Goal: Communication & Community: Answer question/provide support

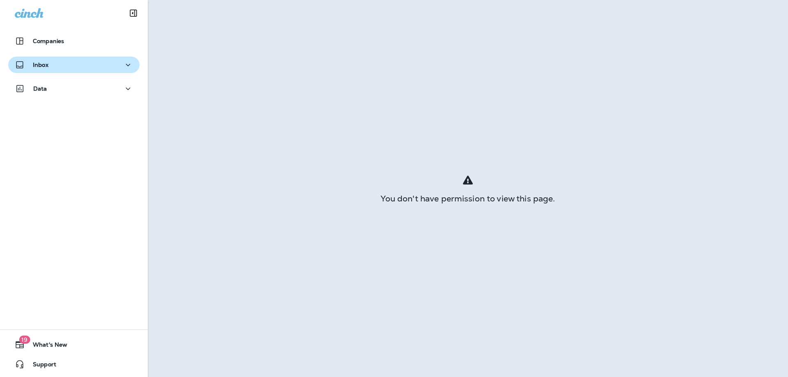
click at [62, 58] on button "Inbox" at bounding box center [73, 65] width 131 height 16
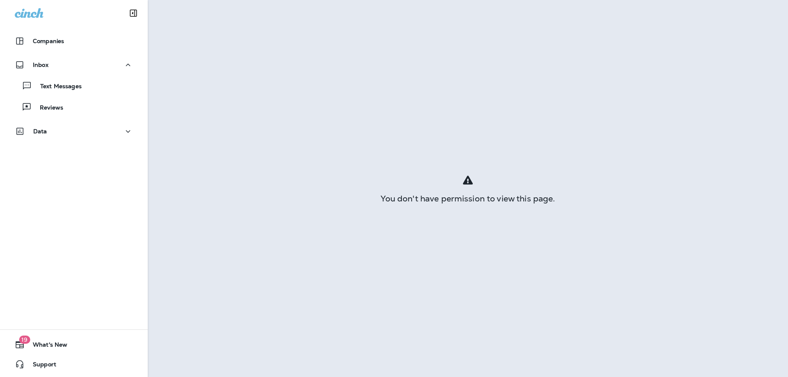
click at [54, 97] on div "Text Messages Reviews" at bounding box center [73, 94] width 131 height 43
click at [58, 90] on p "Text Messages" at bounding box center [57, 87] width 50 height 8
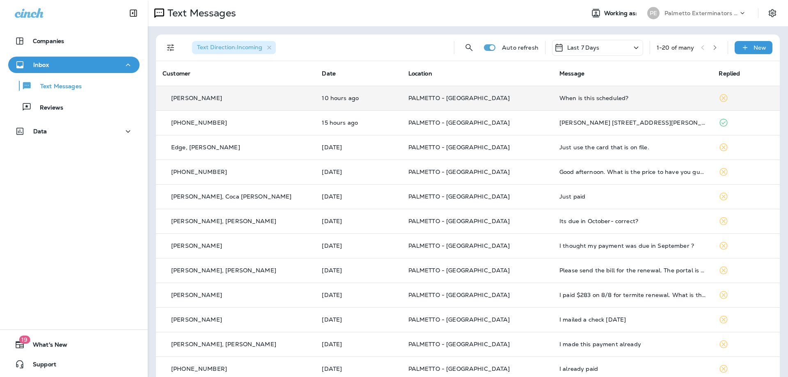
click at [553, 102] on td "When is this scheduled?" at bounding box center [632, 98] width 159 height 25
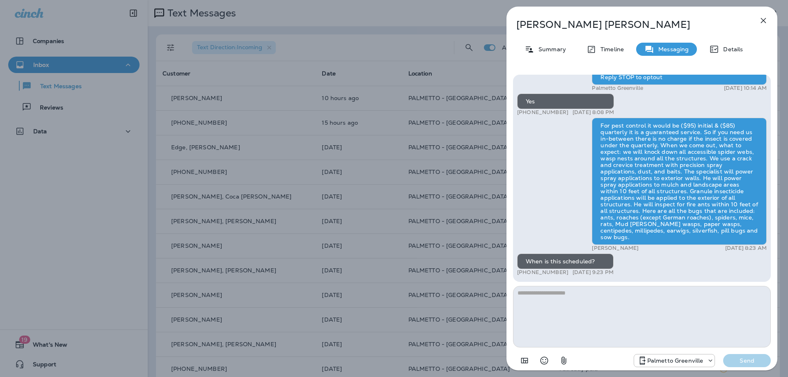
click at [474, 95] on div "[PERSON_NAME] Summary Timeline Messaging Details Palmetto Ext.: Keep bugs like …" at bounding box center [394, 188] width 788 height 377
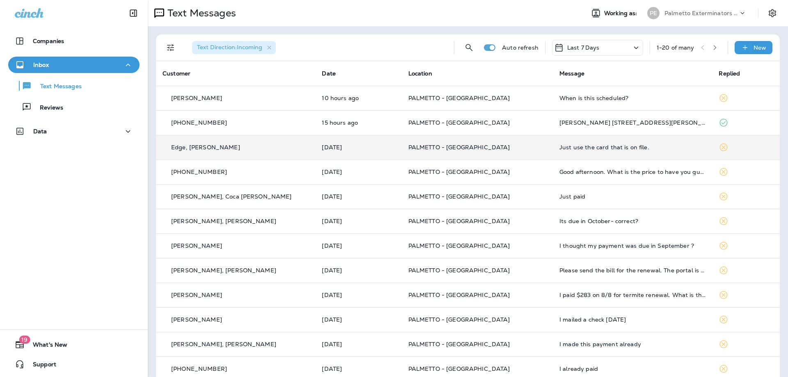
click at [230, 158] on td "Edge, [PERSON_NAME]" at bounding box center [235, 147] width 159 height 25
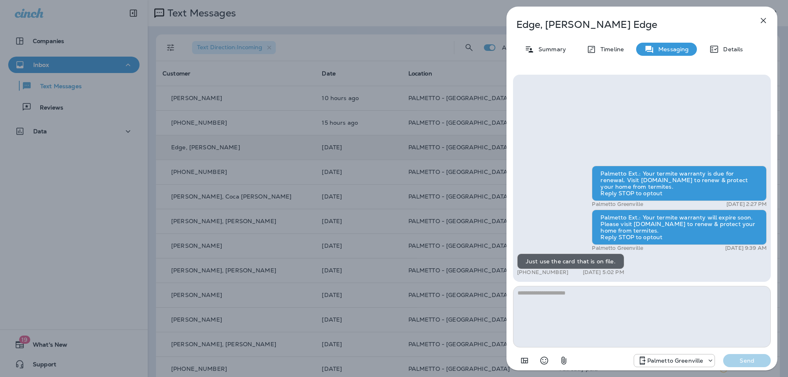
click at [230, 158] on div "Edge, [PERSON_NAME] Summary Timeline Messaging Details Palmetto Ext.: Your term…" at bounding box center [394, 188] width 788 height 377
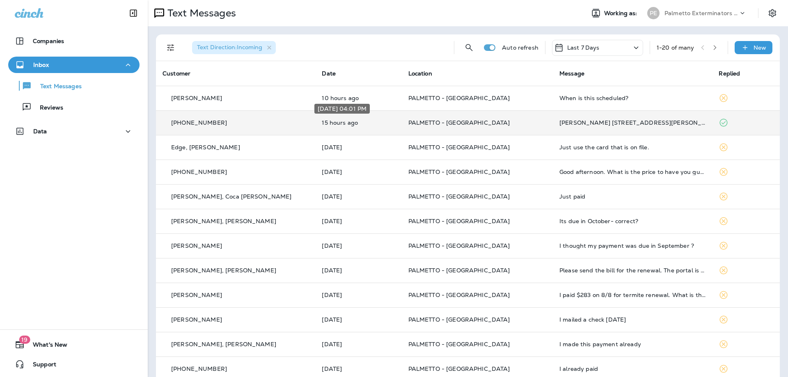
click at [371, 118] on div "[DATE] 04:01 PM" at bounding box center [342, 111] width 57 height 16
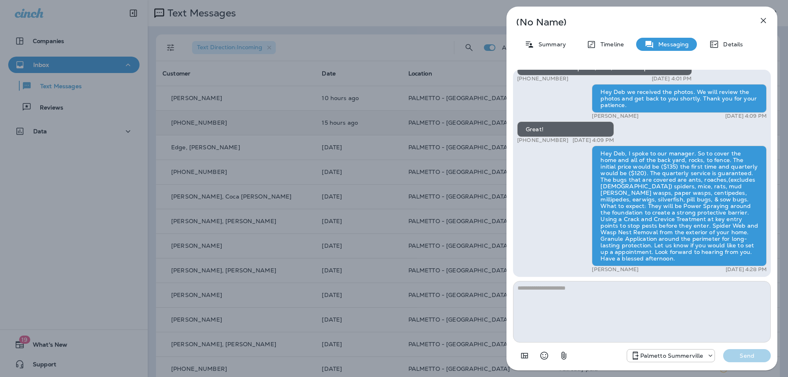
scroll to position [0, 0]
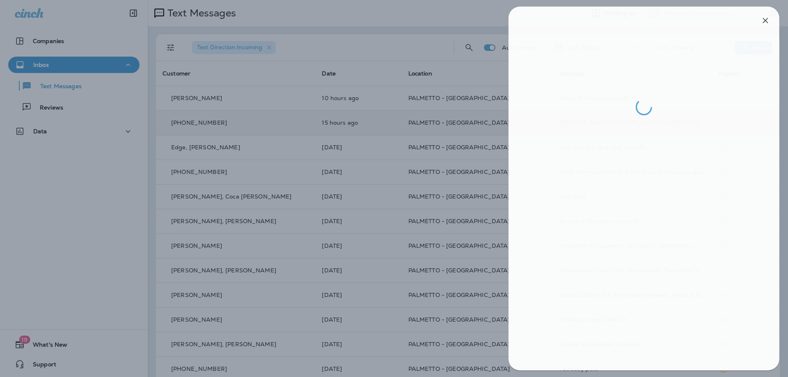
click at [415, 211] on div at bounding box center [396, 188] width 788 height 377
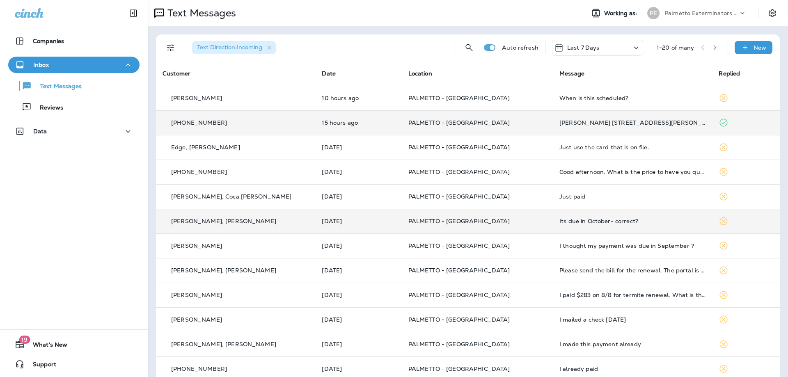
click at [518, 223] on p "PALMETTO - [GEOGRAPHIC_DATA]" at bounding box center [477, 221] width 138 height 7
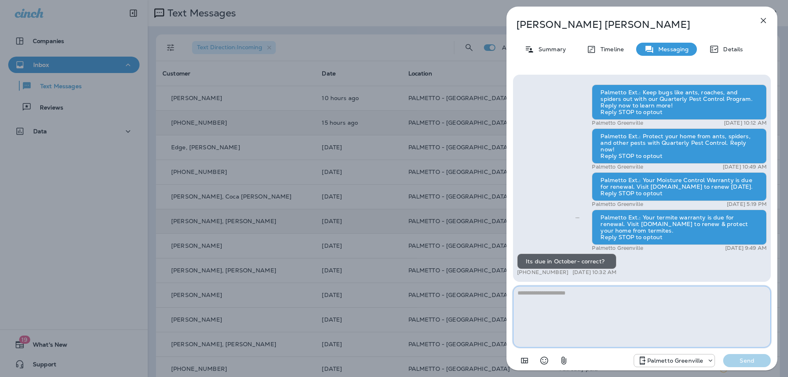
click at [628, 308] on textarea at bounding box center [642, 317] width 258 height 62
click at [534, 292] on textarea at bounding box center [642, 317] width 258 height 62
type textarea "**********"
click at [723, 354] on button "Send" at bounding box center [747, 360] width 48 height 13
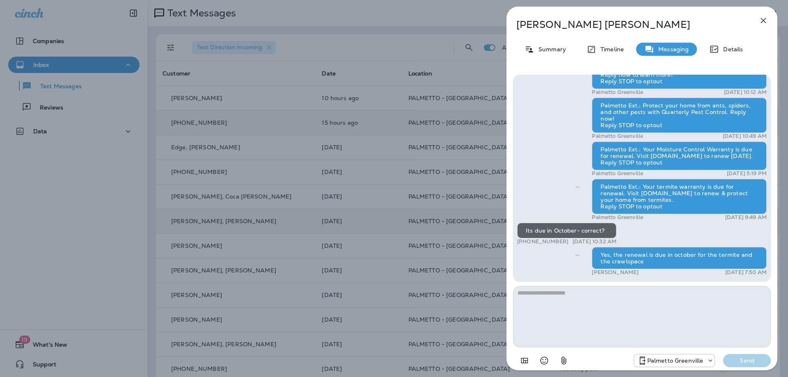
click at [456, 199] on div "[PERSON_NAME], [PERSON_NAME] Summary Timeline Messaging Details Palmetto Ext.: …" at bounding box center [394, 188] width 788 height 377
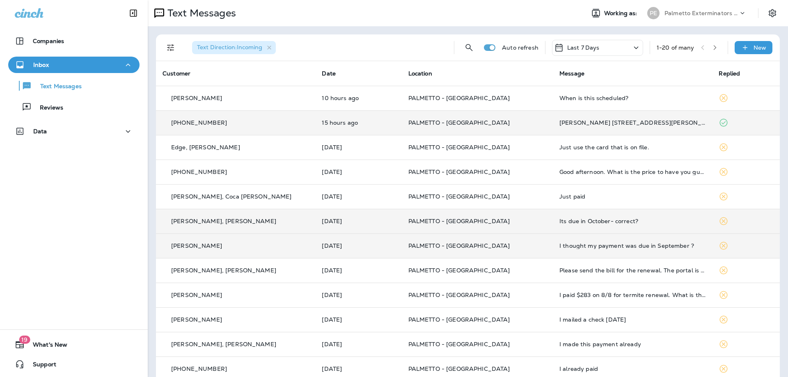
click at [500, 249] on p "PALMETTO - [GEOGRAPHIC_DATA]" at bounding box center [477, 246] width 138 height 7
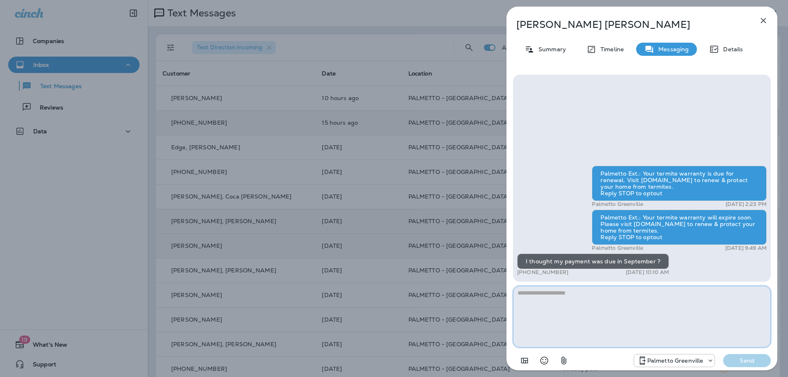
click at [568, 312] on textarea at bounding box center [642, 317] width 258 height 62
type textarea "**********"
click at [746, 359] on p "Send" at bounding box center [747, 360] width 34 height 7
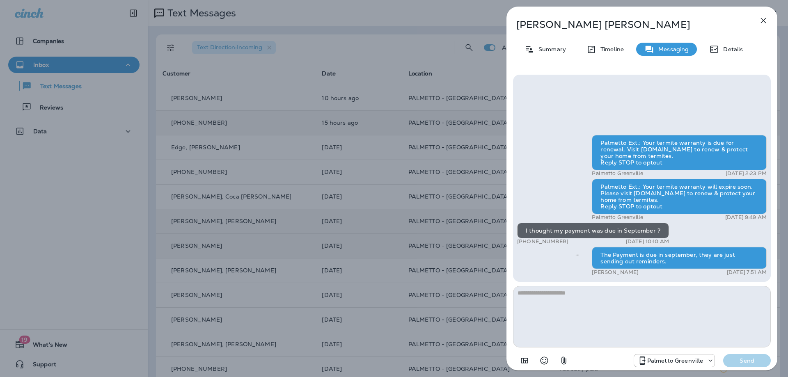
click at [330, 174] on div "[PERSON_NAME] Summary Timeline Messaging Details Palmetto Ext.: Your termite wa…" at bounding box center [394, 188] width 788 height 377
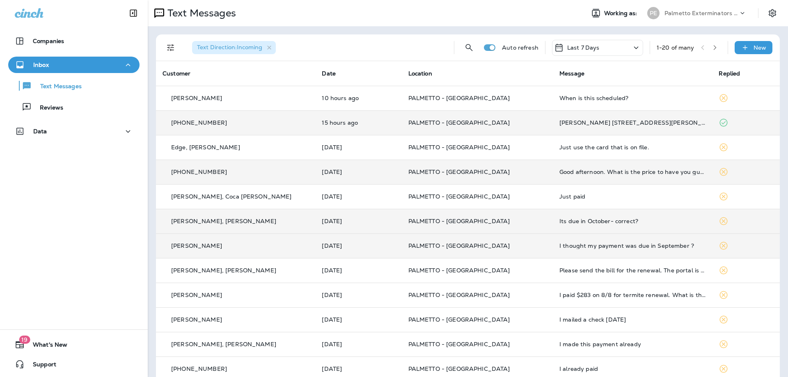
click at [504, 170] on p "PALMETTO - [GEOGRAPHIC_DATA]" at bounding box center [477, 172] width 138 height 7
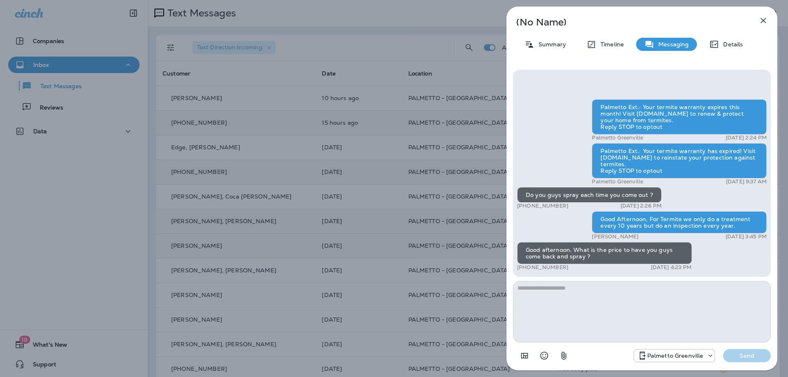
click at [554, 302] on textarea at bounding box center [642, 312] width 258 height 62
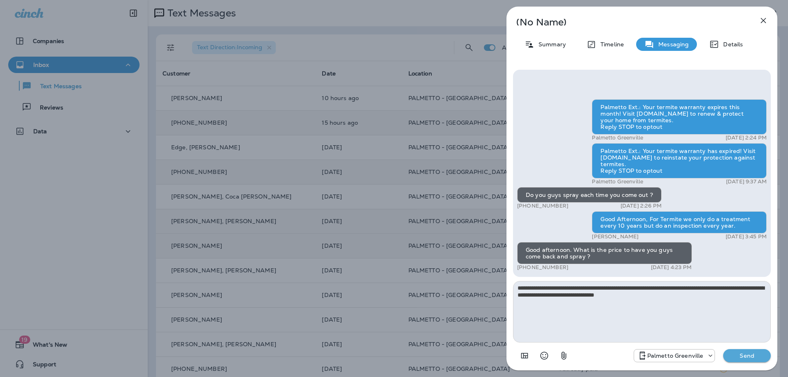
type textarea "**********"
click at [723, 349] on button "Send" at bounding box center [747, 355] width 48 height 13
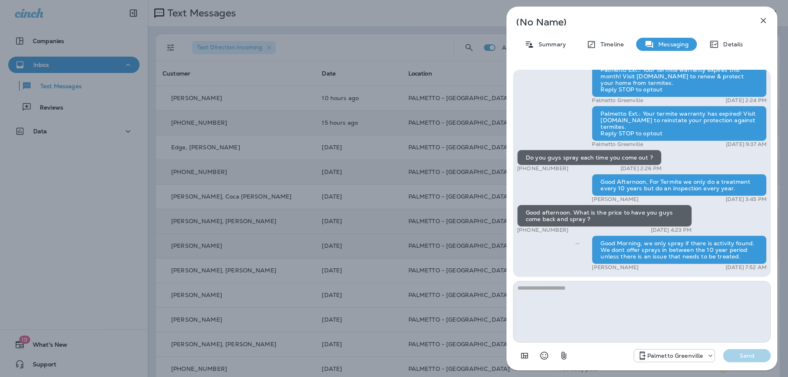
click at [188, 215] on div "(No Name) Summary Timeline Messaging Details Palmetto Ext.: Your termite warran…" at bounding box center [394, 188] width 788 height 377
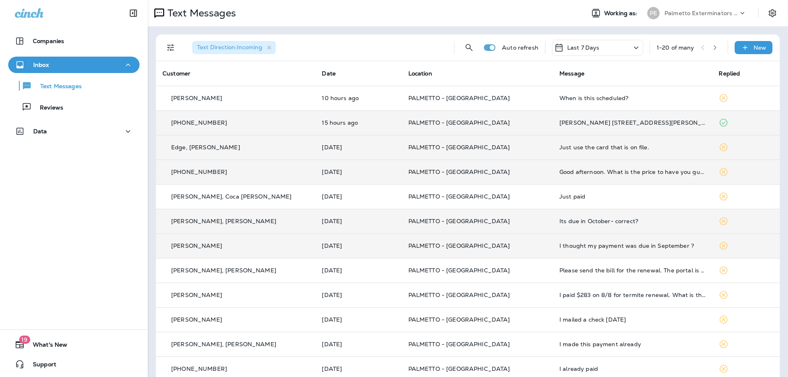
click at [508, 152] on td "PALMETTO - [GEOGRAPHIC_DATA]" at bounding box center [477, 147] width 151 height 25
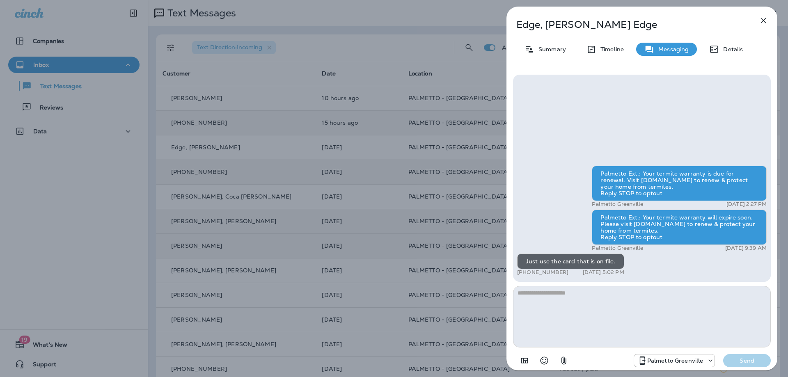
click at [392, 222] on div "Edge, [PERSON_NAME] Summary Timeline Messaging Details Palmetto Ext.: Your term…" at bounding box center [394, 188] width 788 height 377
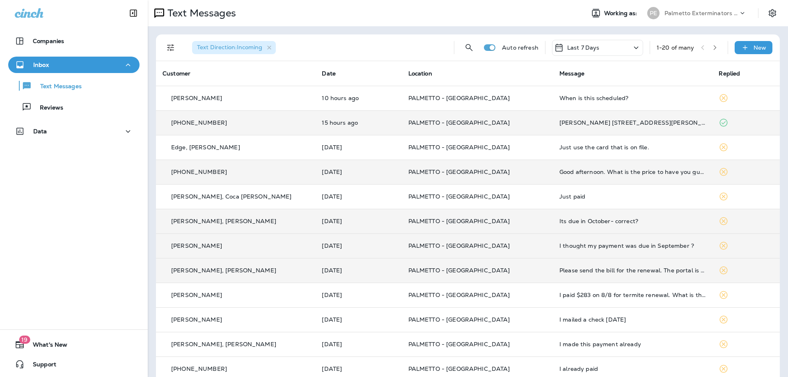
click at [522, 277] on td "PALMETTO - [GEOGRAPHIC_DATA]" at bounding box center [477, 270] width 151 height 25
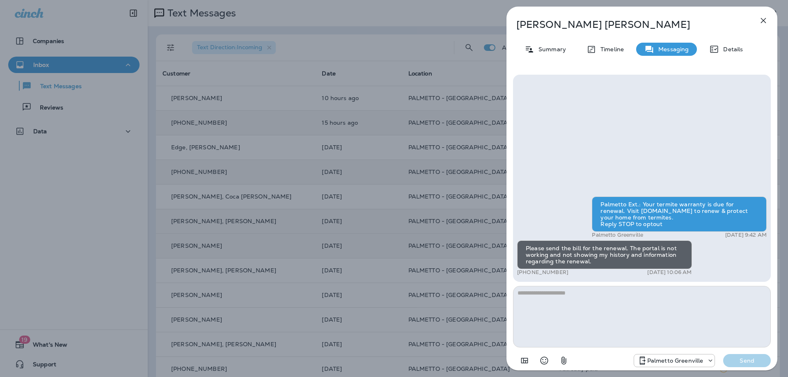
drag, startPoint x: 280, startPoint y: 43, endPoint x: 270, endPoint y: 44, distance: 10.0
click at [280, 43] on div "[PERSON_NAME], [PERSON_NAME] Summary Timeline Messaging Details Palmetto Ext.: …" at bounding box center [394, 188] width 788 height 377
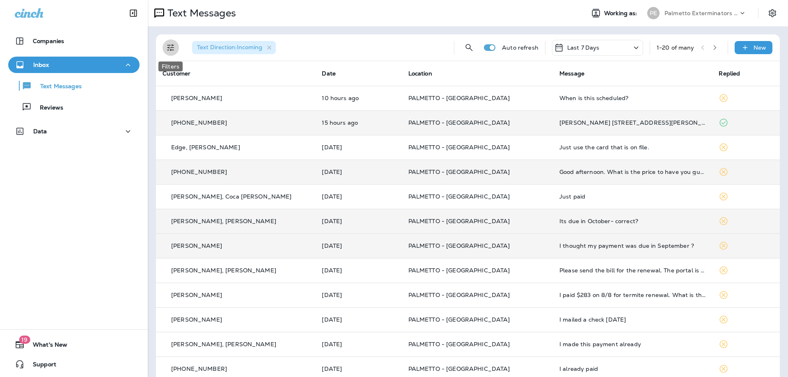
click at [172, 46] on icon "Filters" at bounding box center [171, 48] width 10 height 10
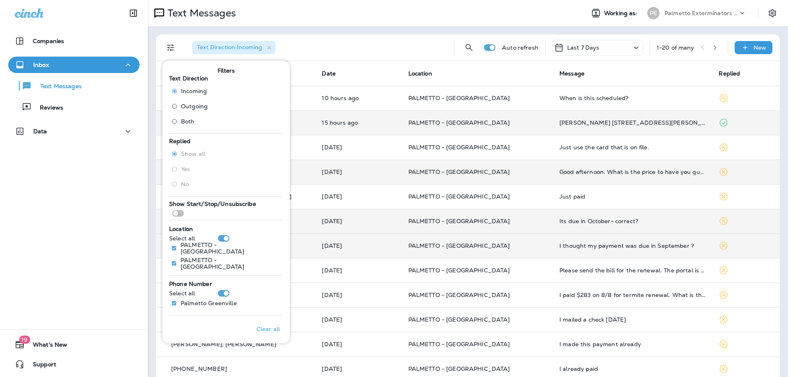
click at [201, 106] on span "Outgoing" at bounding box center [194, 106] width 27 height 7
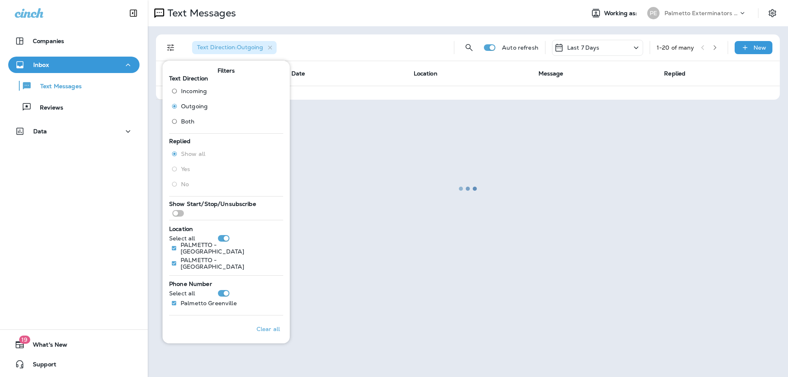
click at [196, 127] on label "Both" at bounding box center [188, 121] width 40 height 13
click at [355, 339] on div at bounding box center [468, 189] width 639 height 376
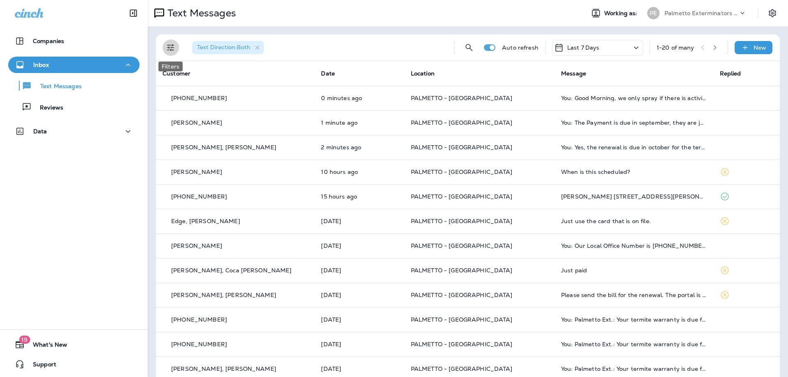
click at [167, 44] on icon "Filters" at bounding box center [171, 48] width 10 height 10
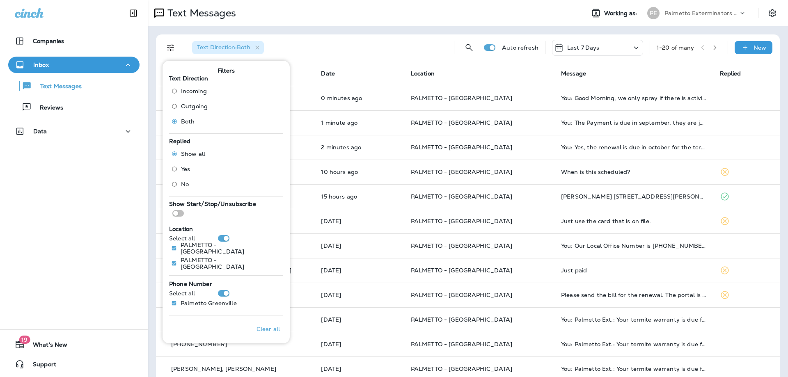
click at [194, 91] on span "Incoming" at bounding box center [194, 91] width 26 height 7
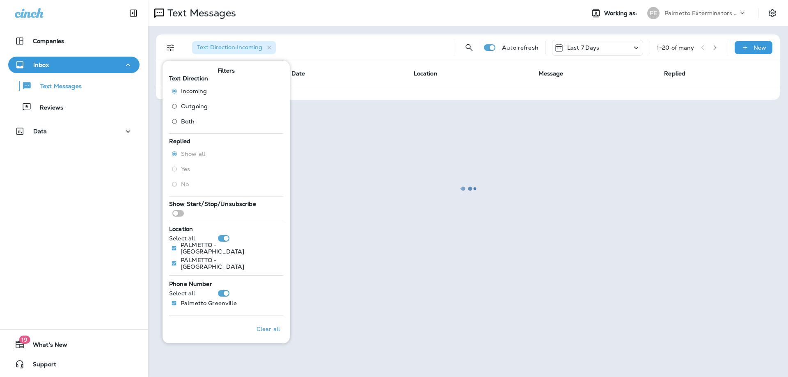
click at [330, 322] on div at bounding box center [468, 189] width 639 height 376
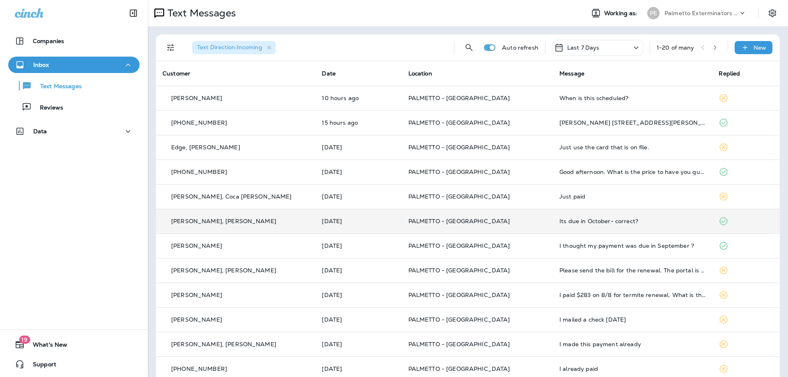
scroll to position [41, 0]
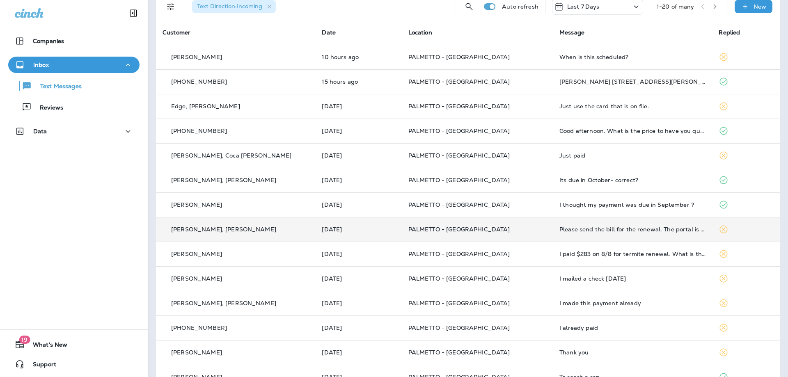
click at [506, 228] on p "PALMETTO - [GEOGRAPHIC_DATA]" at bounding box center [477, 229] width 138 height 7
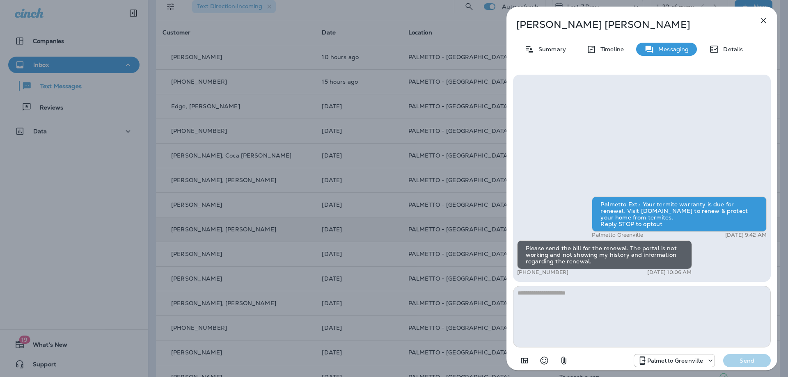
click at [403, 245] on div "[PERSON_NAME], [PERSON_NAME] Summary Timeline Messaging Details Palmetto Ext.: …" at bounding box center [394, 188] width 788 height 377
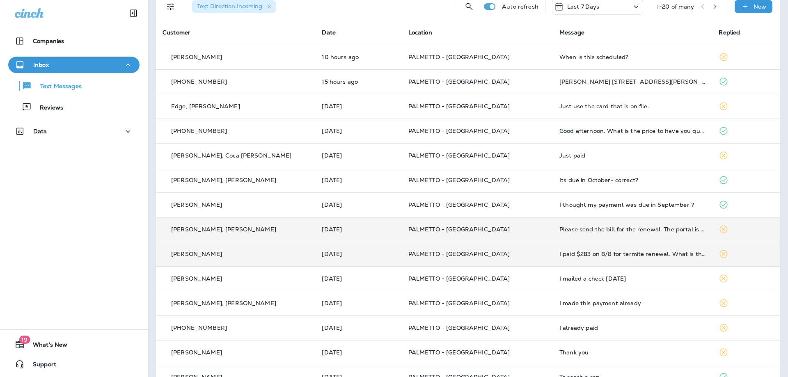
click at [497, 256] on p "PALMETTO - [GEOGRAPHIC_DATA]" at bounding box center [477, 254] width 138 height 7
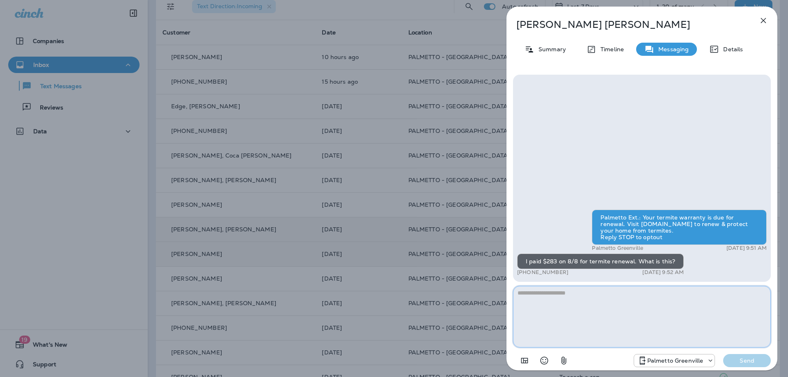
click at [571, 302] on textarea at bounding box center [642, 317] width 258 height 62
type textarea "**********"
click at [381, 119] on div "**********" at bounding box center [394, 188] width 788 height 377
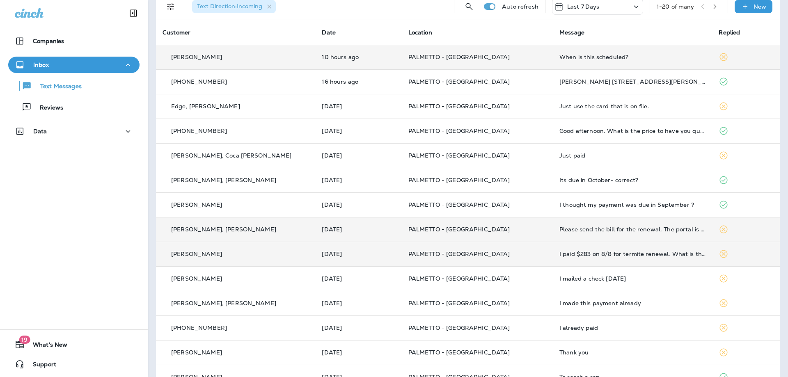
click at [404, 58] on td "PALMETTO - [GEOGRAPHIC_DATA]" at bounding box center [477, 57] width 151 height 25
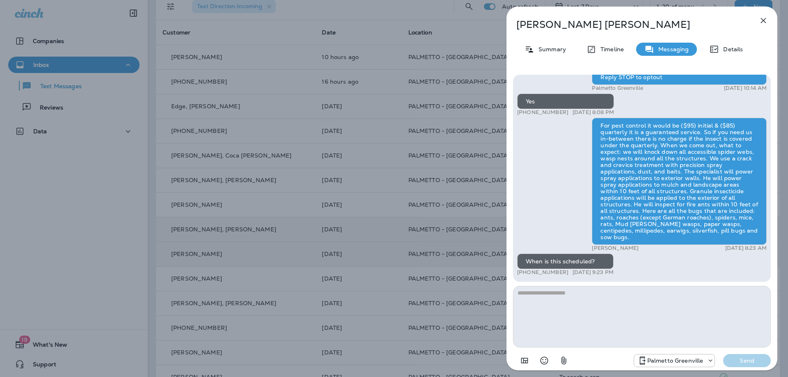
click at [408, 164] on div "[PERSON_NAME] Summary Timeline Messaging Details Palmetto Ext.: Keep bugs like …" at bounding box center [394, 188] width 788 height 377
